Goal: Task Accomplishment & Management: Manage account settings

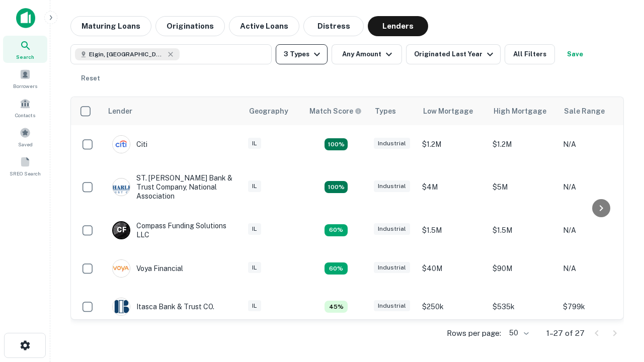
click at [301, 54] on button "3 Types" at bounding box center [302, 54] width 52 height 20
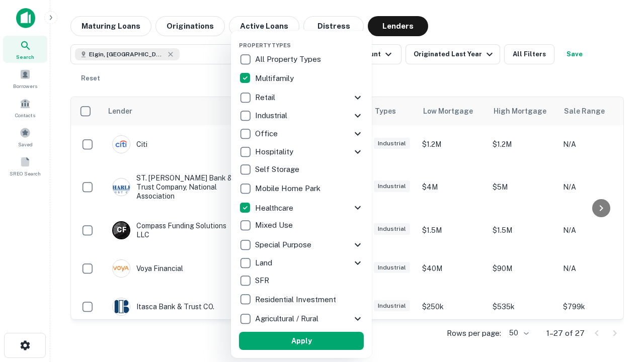
click at [301, 341] on button "Apply" at bounding box center [301, 341] width 125 height 18
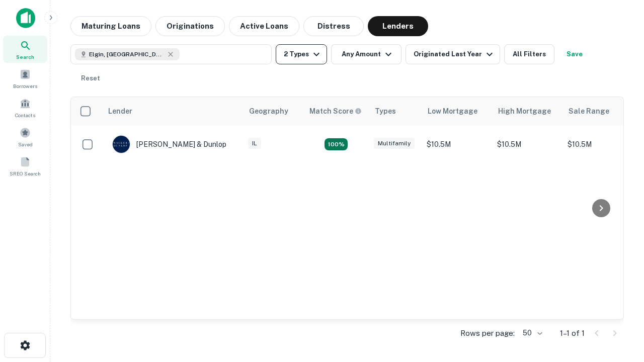
click at [301, 54] on button "2 Types" at bounding box center [301, 54] width 51 height 20
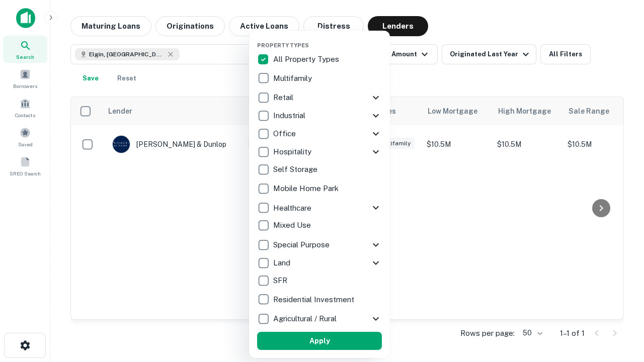
click at [319, 341] on button "Apply" at bounding box center [319, 341] width 125 height 18
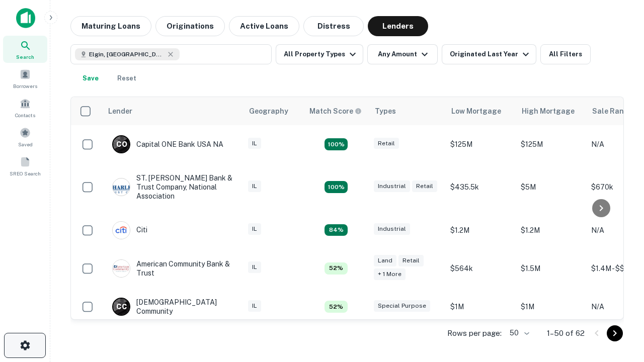
click at [25, 346] on icon "button" at bounding box center [25, 346] width 12 height 12
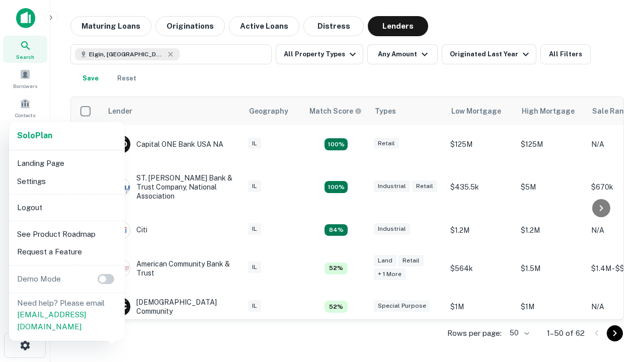
click at [66, 207] on li "Logout" at bounding box center [67, 208] width 108 height 18
